Goal: Book appointment/travel/reservation

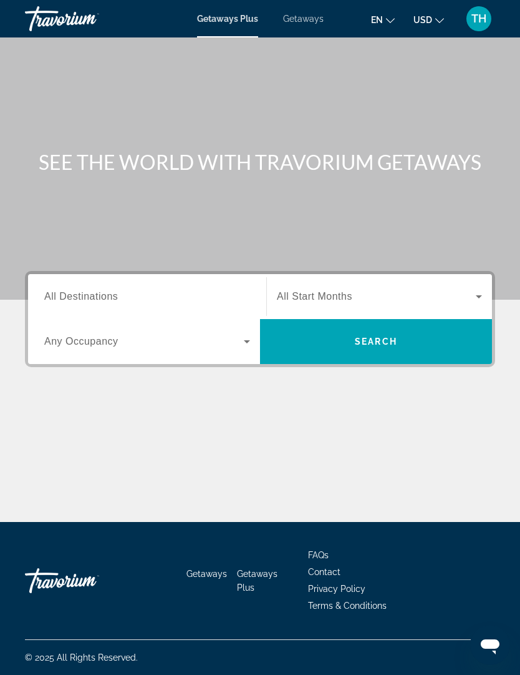
click at [469, 294] on span "Search widget" at bounding box center [376, 296] width 199 height 15
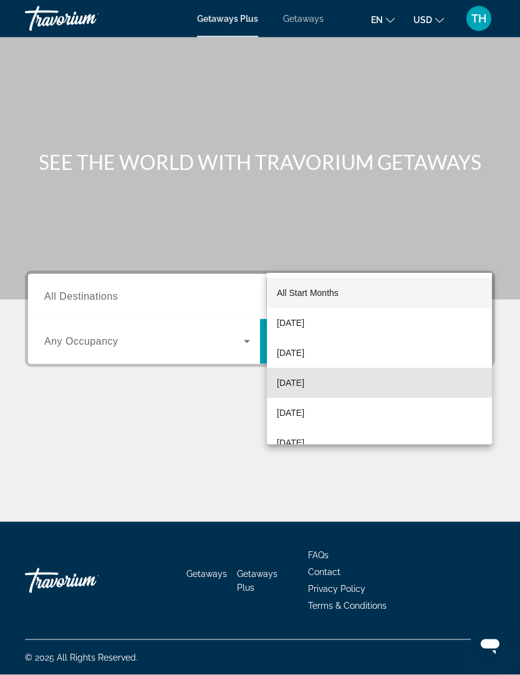
scroll to position [42, 0]
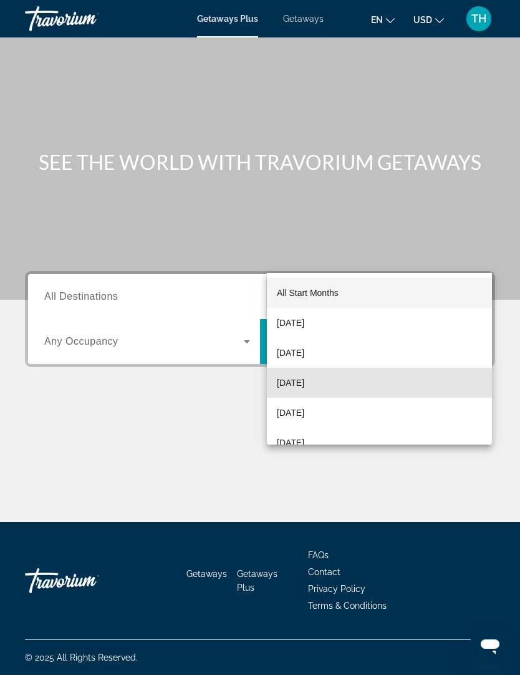
click at [348, 381] on mat-option "[DATE]" at bounding box center [379, 383] width 225 height 30
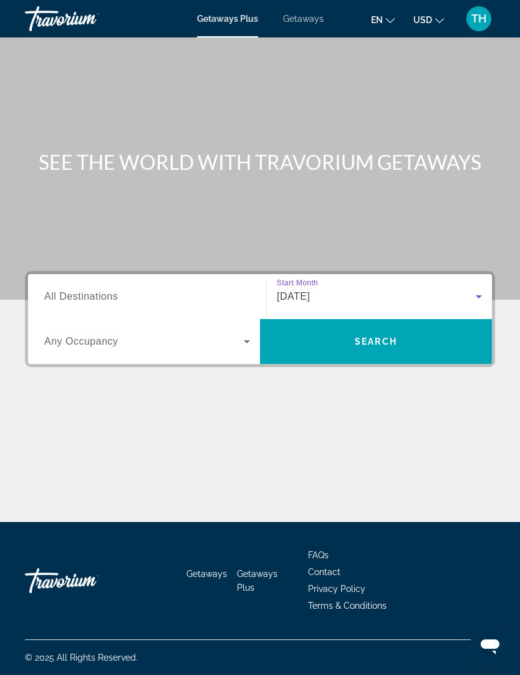
click at [415, 326] on span "Search widget" at bounding box center [376, 341] width 232 height 30
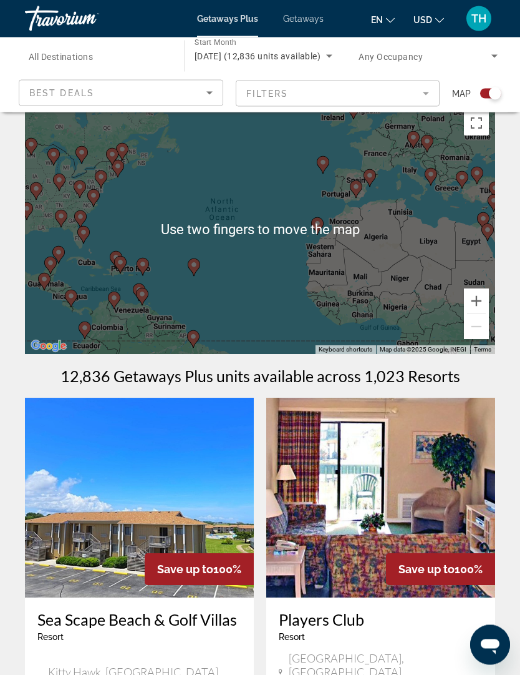
scroll to position [14, 0]
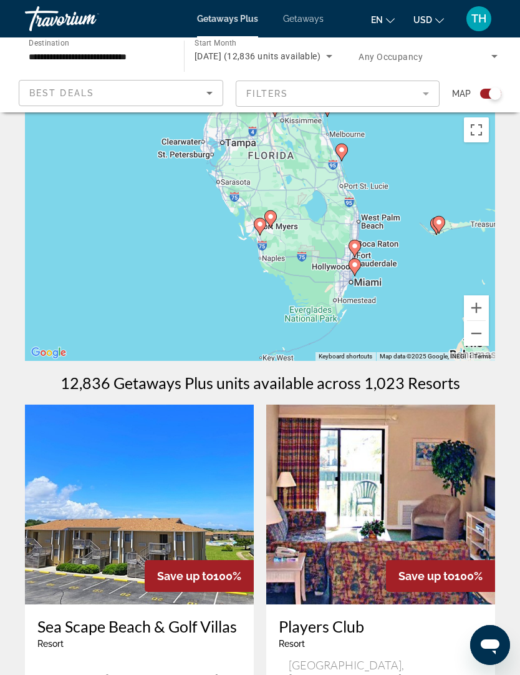
click at [359, 257] on gmp-advanced-marker "Main content" at bounding box center [355, 248] width 12 height 19
click at [359, 242] on icon "Main content" at bounding box center [355, 248] width 12 height 17
type input "**********"
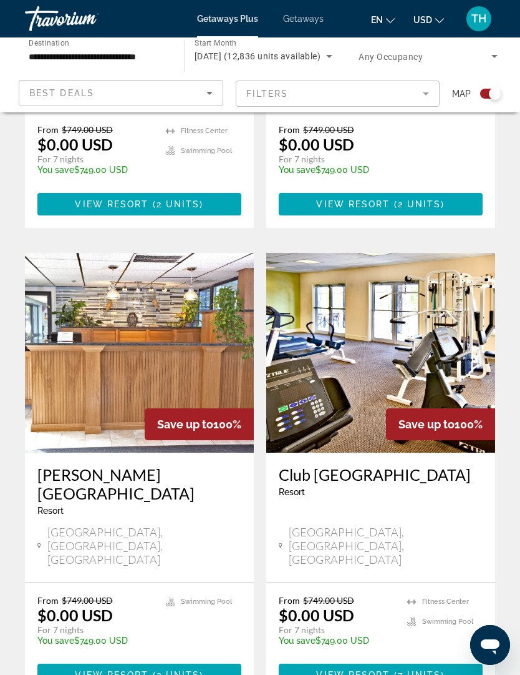
scroll to position [2489, 0]
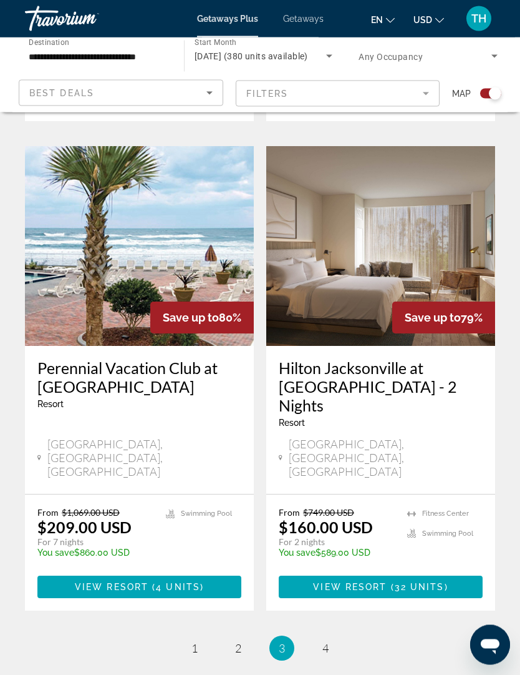
scroll to position [2521, 0]
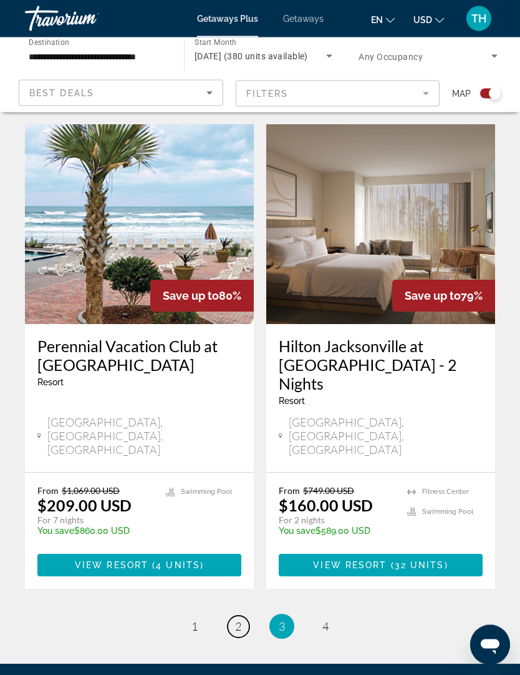
click at [235, 620] on span "2" at bounding box center [238, 627] width 6 height 14
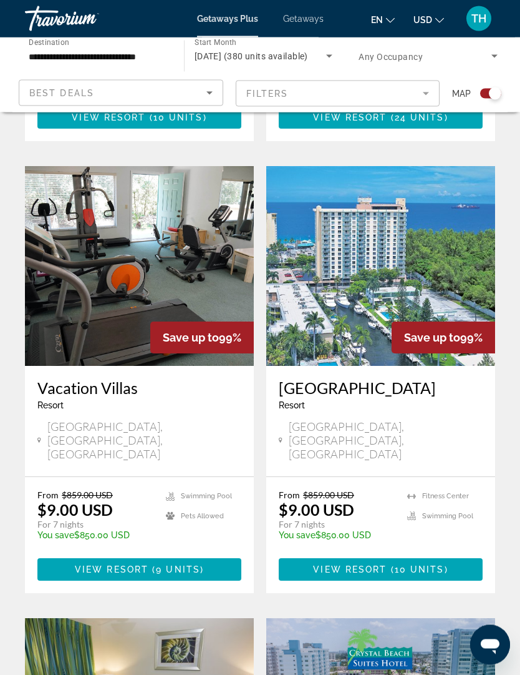
scroll to position [761, 0]
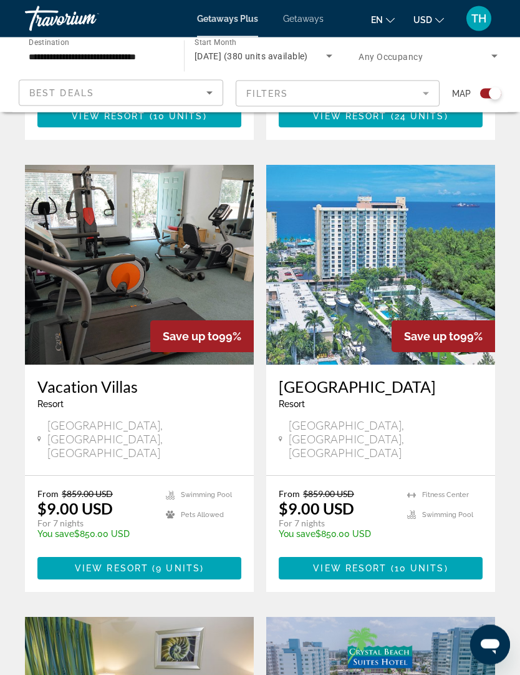
click at [444, 242] on img "Main content" at bounding box center [380, 265] width 229 height 200
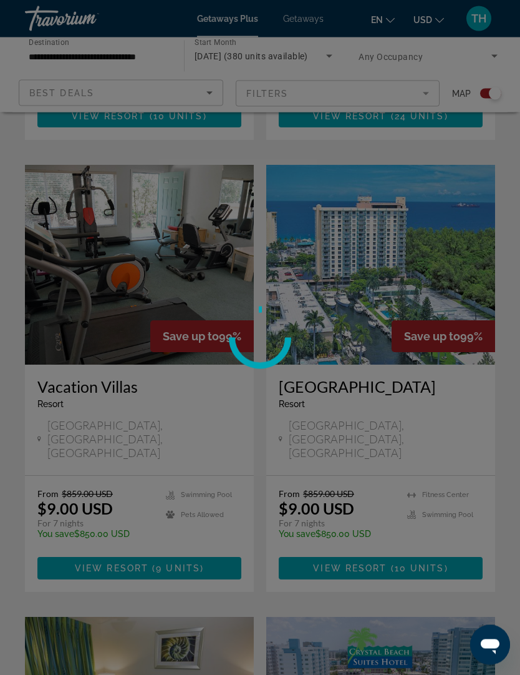
scroll to position [761, 0]
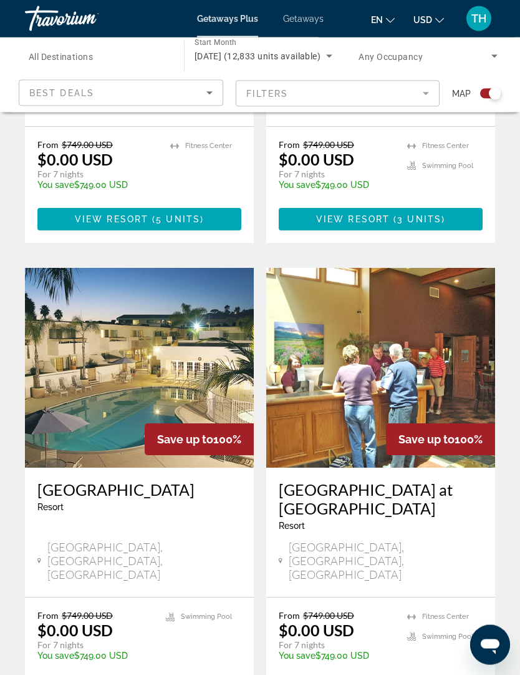
scroll to position [2508, 0]
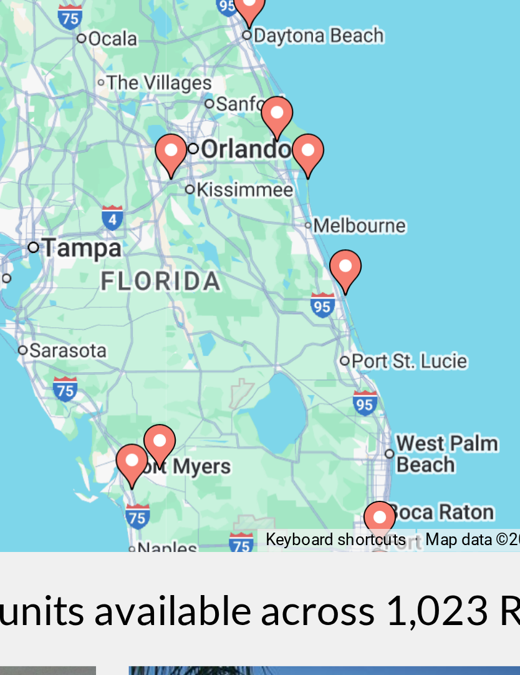
type input "**********"
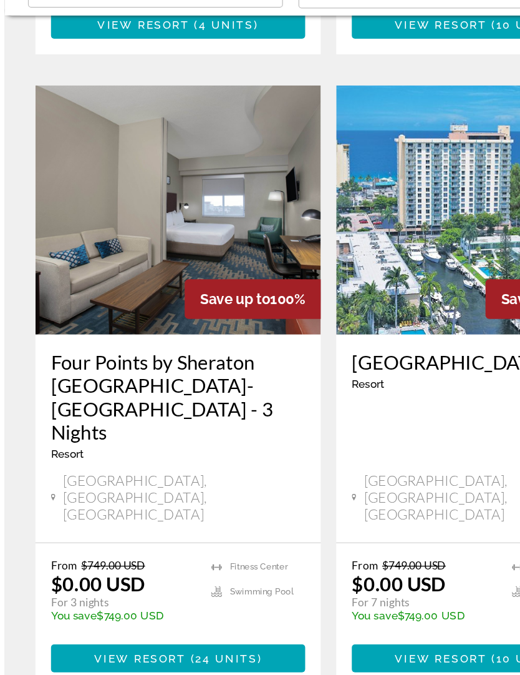
scroll to position [2568, 0]
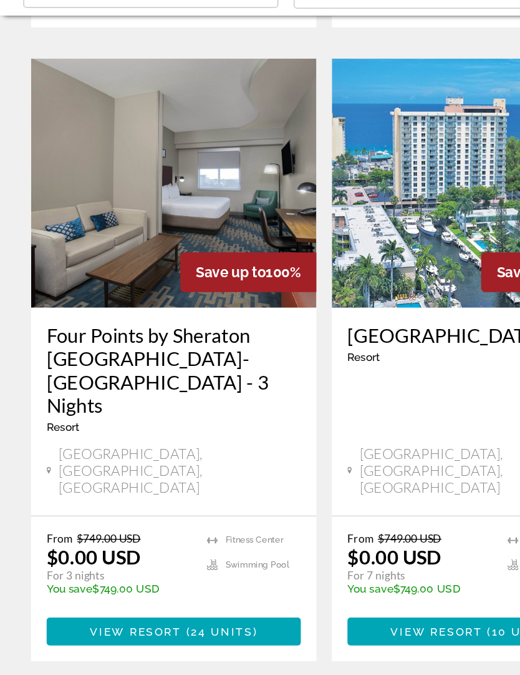
click at [237, 660] on span "2" at bounding box center [238, 667] width 6 height 14
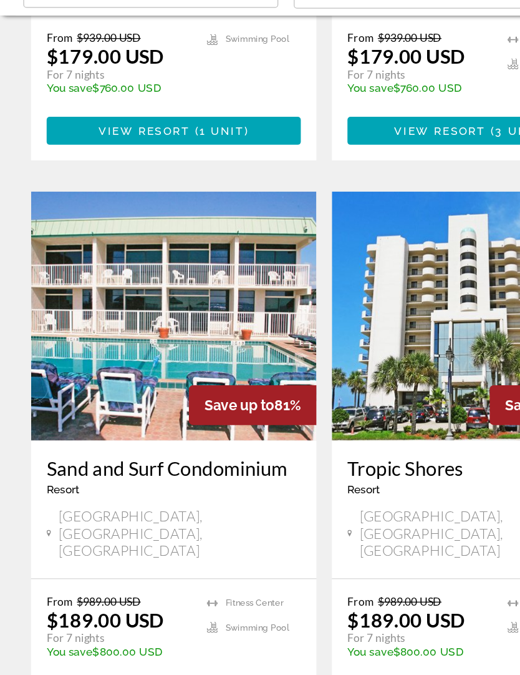
scroll to position [2549, 0]
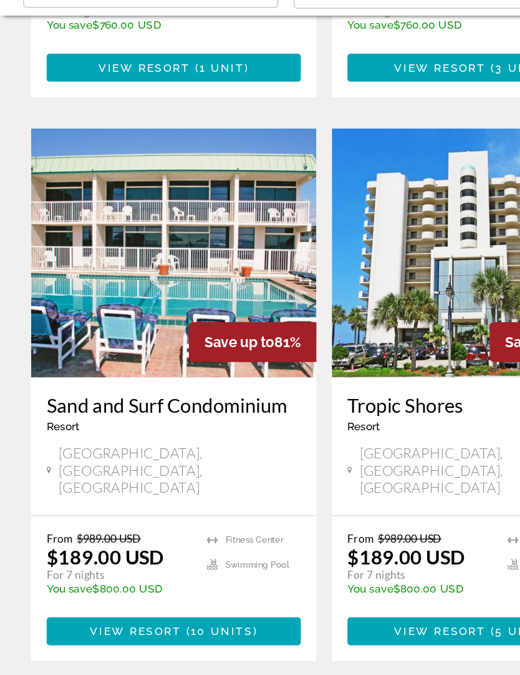
click at [285, 660] on span "3" at bounding box center [282, 667] width 6 height 14
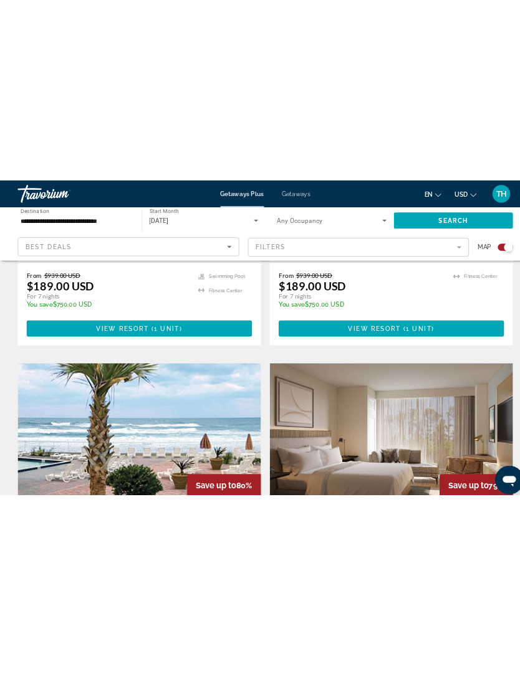
scroll to position [2231, 0]
